Goal: Transaction & Acquisition: Purchase product/service

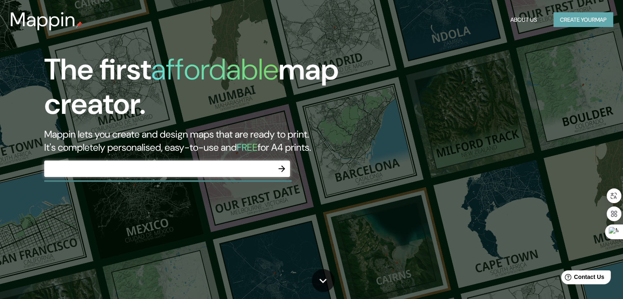
click at [569, 20] on button "Create your map" at bounding box center [583, 19] width 60 height 15
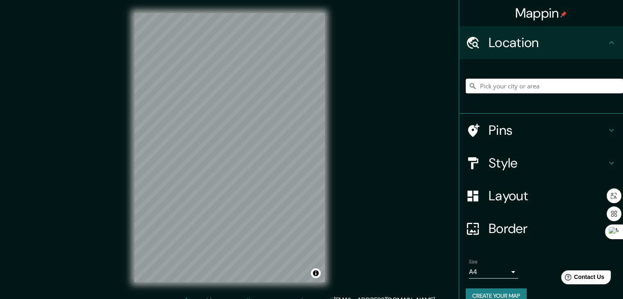
click at [478, 82] on input "Pick your city or area" at bounding box center [544, 86] width 157 height 15
paste input "[GEOGRAPHIC_DATA]"
click at [59, 145] on div "Mappin Location }[GEOGRAPHIC_DATA], [GEOGRAPHIC_DATA], [GEOGRAPHIC_DATA][PERSON…" at bounding box center [311, 154] width 623 height 308
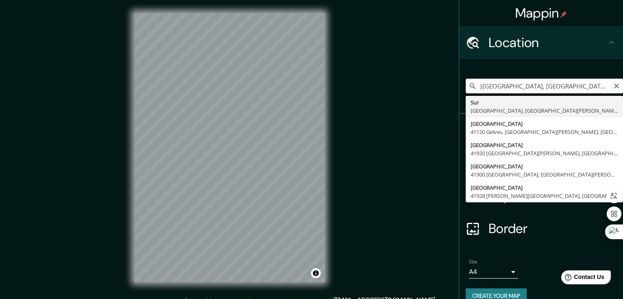
click at [496, 87] on input "}[GEOGRAPHIC_DATA], [GEOGRAPHIC_DATA], [GEOGRAPHIC_DATA][PERSON_NAME], [GEOGRAP…" at bounding box center [544, 86] width 157 height 15
paste input "[GEOGRAPHIC_DATA]"
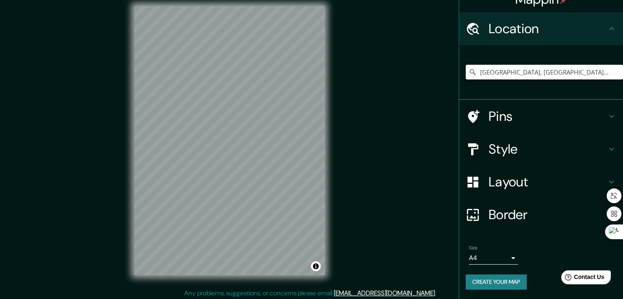
scroll to position [9, 0]
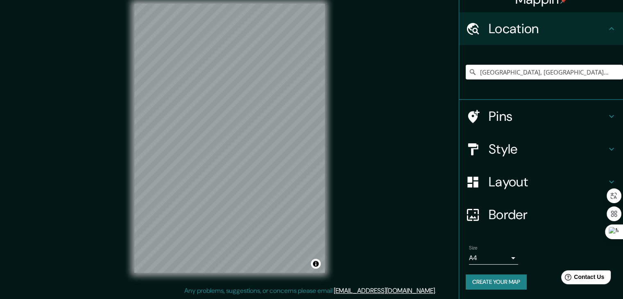
click at [596, 101] on div "Pins" at bounding box center [541, 116] width 164 height 33
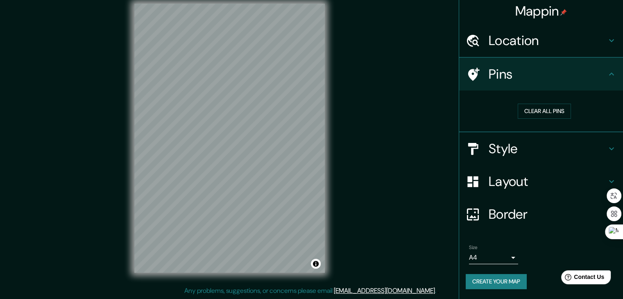
scroll to position [2, 0]
click at [614, 73] on div "Pins" at bounding box center [541, 74] width 164 height 33
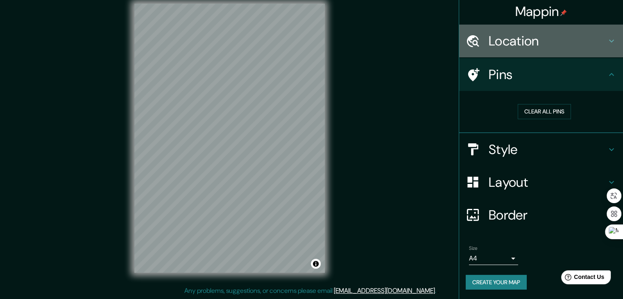
click at [582, 56] on div "Location" at bounding box center [541, 41] width 164 height 33
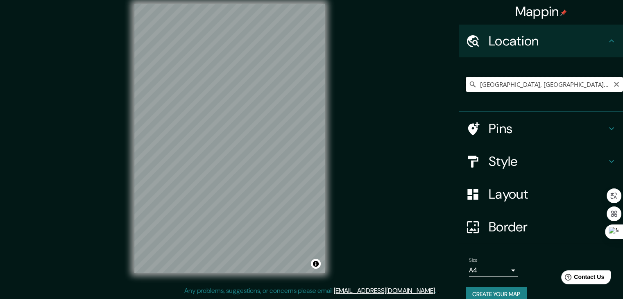
click at [478, 82] on input "[GEOGRAPHIC_DATA], [GEOGRAPHIC_DATA][PERSON_NAME], [GEOGRAPHIC_DATA]" at bounding box center [544, 84] width 157 height 15
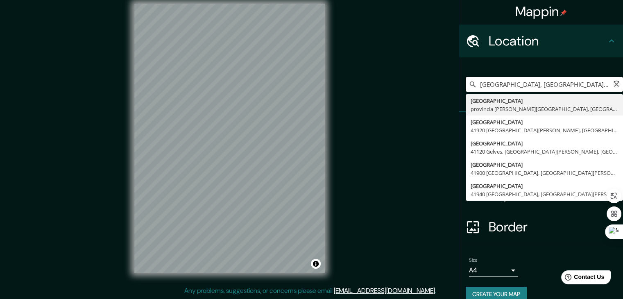
paste input "7°07'09.0 S 78°29'18.4 W"
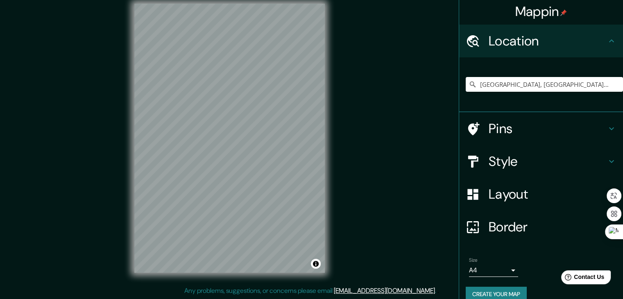
click at [79, 279] on div "Mappin Location [GEOGRAPHIC_DATA], [GEOGRAPHIC_DATA], [GEOGRAPHIC_DATA][PERSON_…" at bounding box center [311, 145] width 623 height 308
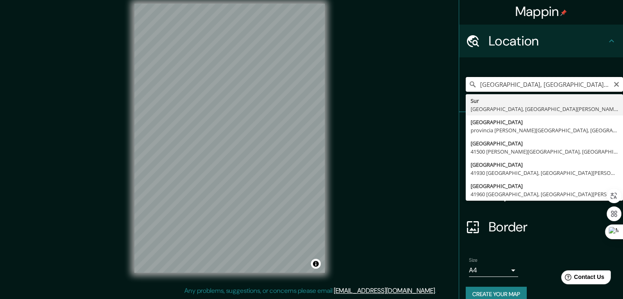
click at [509, 77] on input "[GEOGRAPHIC_DATA], [GEOGRAPHIC_DATA], [GEOGRAPHIC_DATA][PERSON_NAME], [GEOGRAPH…" at bounding box center [544, 84] width 157 height 15
paste input "7°09′49″ S"
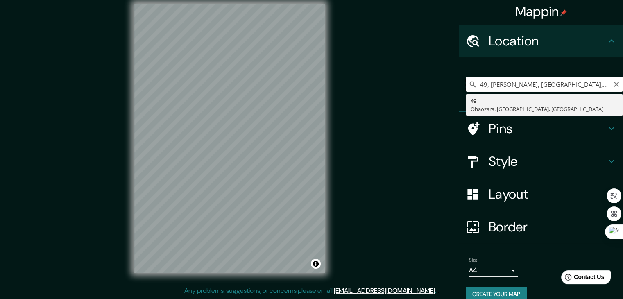
click at [548, 83] on input "49, [PERSON_NAME], [GEOGRAPHIC_DATA], [GEOGRAPHIC_DATA]" at bounding box center [544, 84] width 157 height 15
paste input "78°30′00″ O"
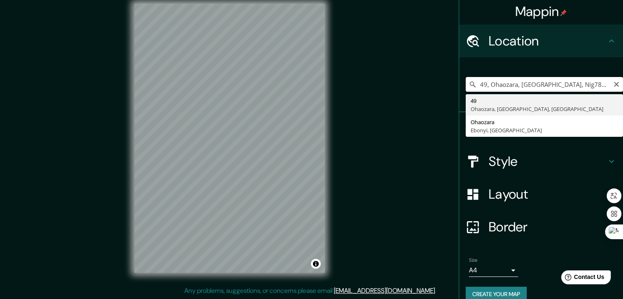
type input "49, [PERSON_NAME], [GEOGRAPHIC_DATA], [GEOGRAPHIC_DATA]"
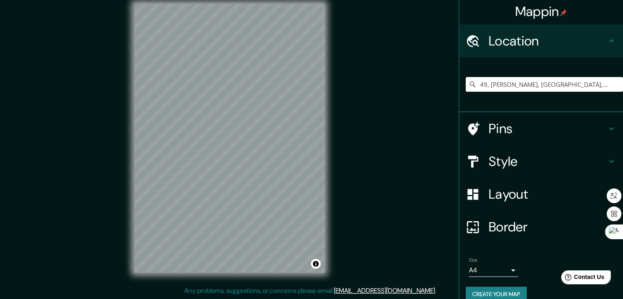
drag, startPoint x: 577, startPoint y: 86, endPoint x: 433, endPoint y: 82, distance: 145.0
click at [433, 82] on div "Mappin Location 49, [GEOGRAPHIC_DATA], [GEOGRAPHIC_DATA], [GEOGRAPHIC_DATA] 49 …" at bounding box center [311, 145] width 623 height 308
paste input "78°30′00″ O"
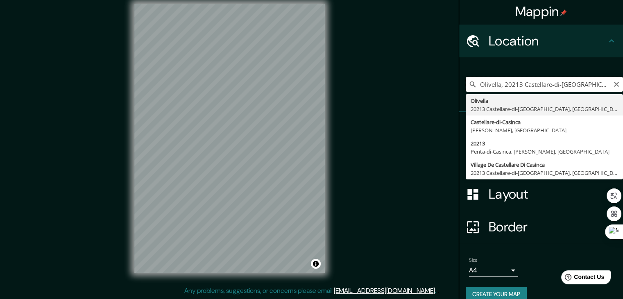
click at [537, 84] on input "Olivella, 20213 Castellare-di-[GEOGRAPHIC_DATA], [GEOGRAPHIC_DATA]" at bounding box center [544, 84] width 157 height 15
paste input "[GEOGRAPHIC_DATA]"
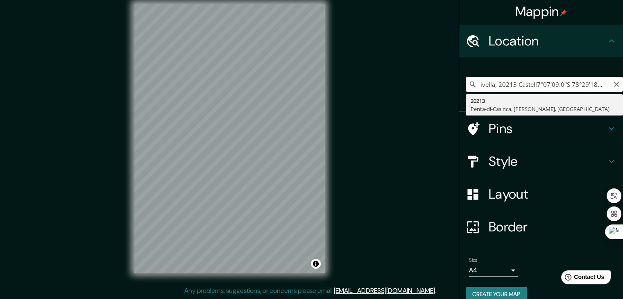
click at [535, 86] on input "Olivella, 20213 Castell7°07'09.0"S 78°29'18.4"Ware-di-[GEOGRAPHIC_DATA], [GEOGR…" at bounding box center [544, 84] width 157 height 15
click at [587, 86] on input "07'09.0"S 78°29'18.4"Ware-di-[GEOGRAPHIC_DATA], [GEOGRAPHIC_DATA]" at bounding box center [544, 84] width 157 height 15
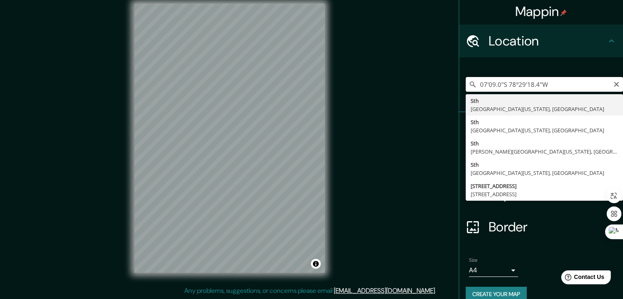
click at [546, 91] on input "07'09.0"S 78°29'18.4"W" at bounding box center [544, 84] width 157 height 15
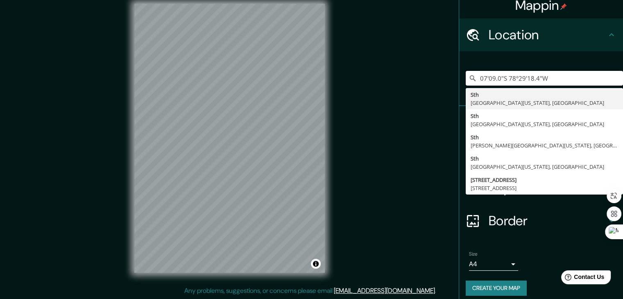
scroll to position [14, 0]
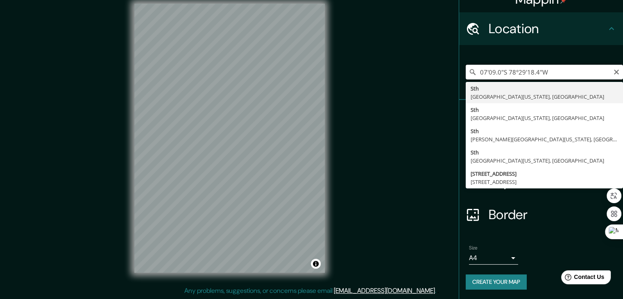
click at [550, 72] on input "07'09.0"S 78°29'18.4"W" at bounding box center [544, 72] width 157 height 15
type input "Sth, [GEOGRAPHIC_DATA][US_STATE], [GEOGRAPHIC_DATA]"
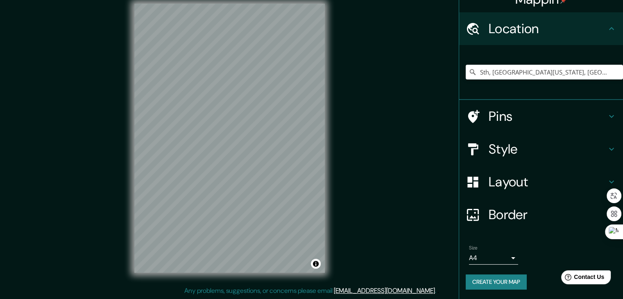
click at [264, 2] on div "© Mapbox © OpenStreetMap Improve this map" at bounding box center [229, 138] width 217 height 295
click at [596, 79] on input "Sth, [GEOGRAPHIC_DATA][US_STATE], [GEOGRAPHIC_DATA]" at bounding box center [544, 72] width 157 height 15
click at [613, 75] on icon "Clear" at bounding box center [616, 72] width 7 height 7
click at [491, 72] on input "[GEOGRAPHIC_DATA]" at bounding box center [544, 72] width 157 height 15
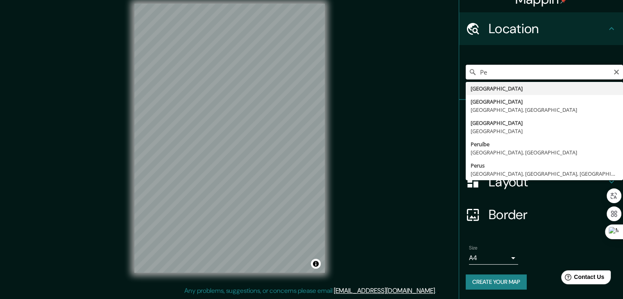
type input "P"
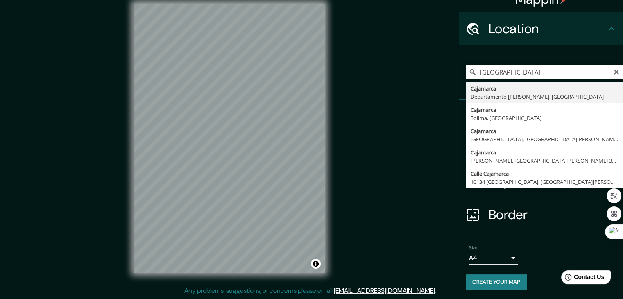
type input "Cajamarca, [GEOGRAPHIC_DATA][PERSON_NAME], [GEOGRAPHIC_DATA]"
